Goal: Find contact information: Find contact information

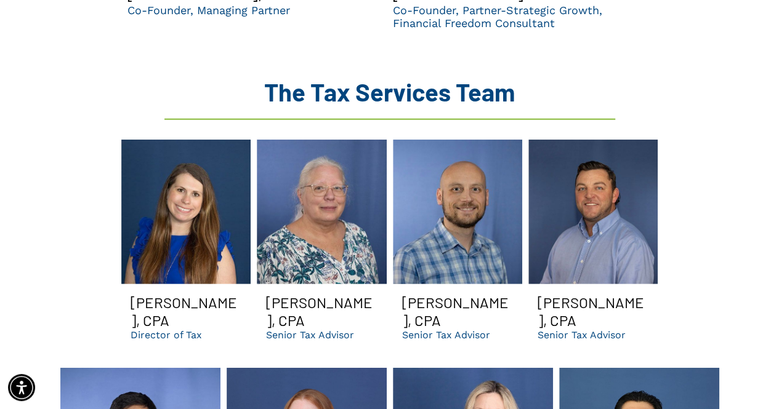
scroll to position [1573, 0]
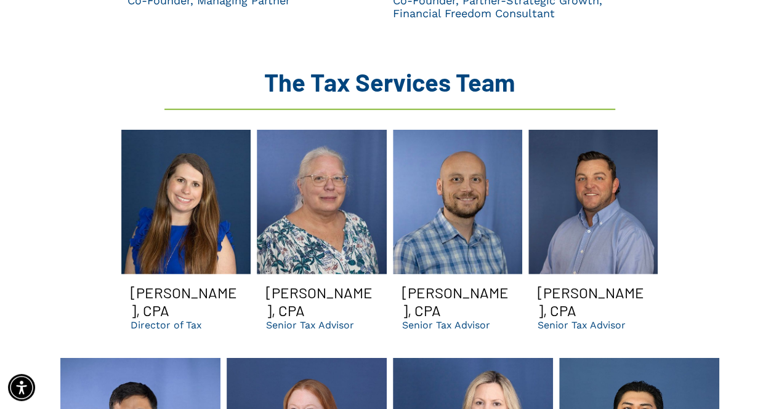
click at [339, 319] on p "Senior Tax Advisor" at bounding box center [310, 325] width 88 height 12
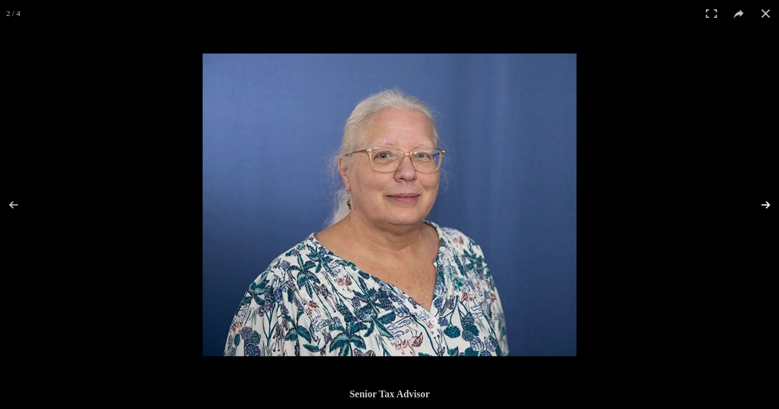
click at [764, 203] on button at bounding box center [757, 205] width 43 height 62
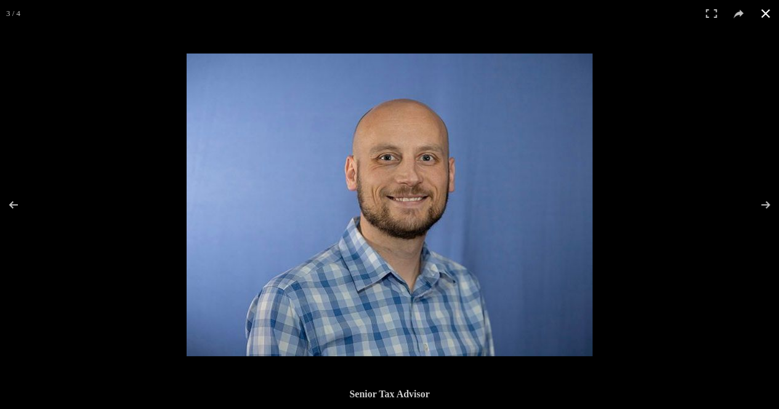
click at [764, 10] on button at bounding box center [765, 13] width 27 height 27
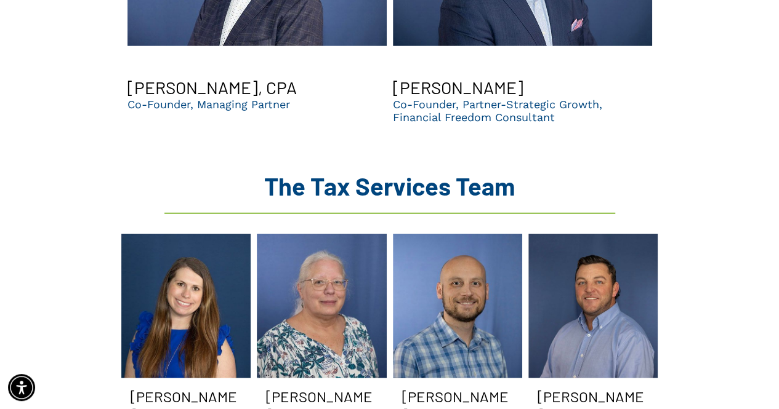
scroll to position [1589, 0]
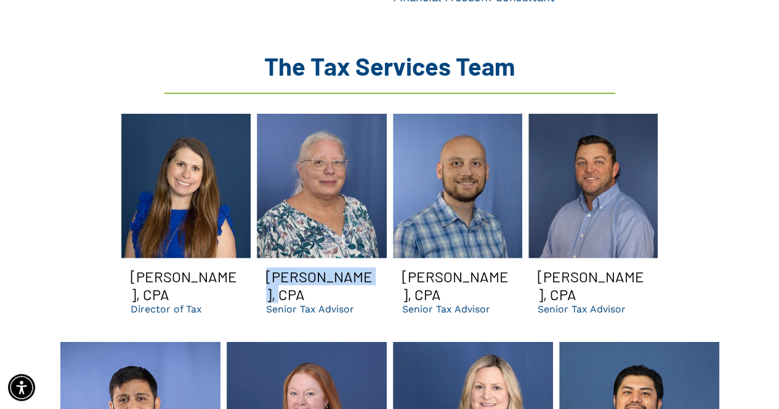
drag, startPoint x: 379, startPoint y: 223, endPoint x: 270, endPoint y: 225, distance: 109.0
click at [270, 259] on span "Jamie Youngker, CPA Senior Tax Advisor" at bounding box center [321, 291] width 129 height 65
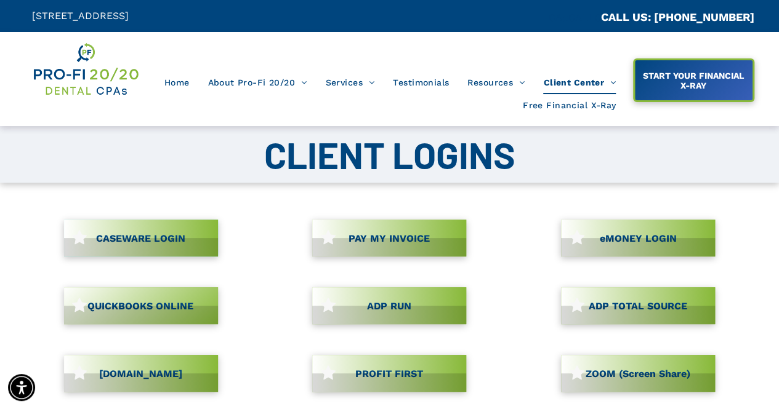
click at [167, 239] on link "CASEWARE LOGIN" at bounding box center [141, 238] width 154 height 37
click at [401, 234] on span "PAY MY INVOICE" at bounding box center [389, 239] width 90 height 24
